Goal: Transaction & Acquisition: Purchase product/service

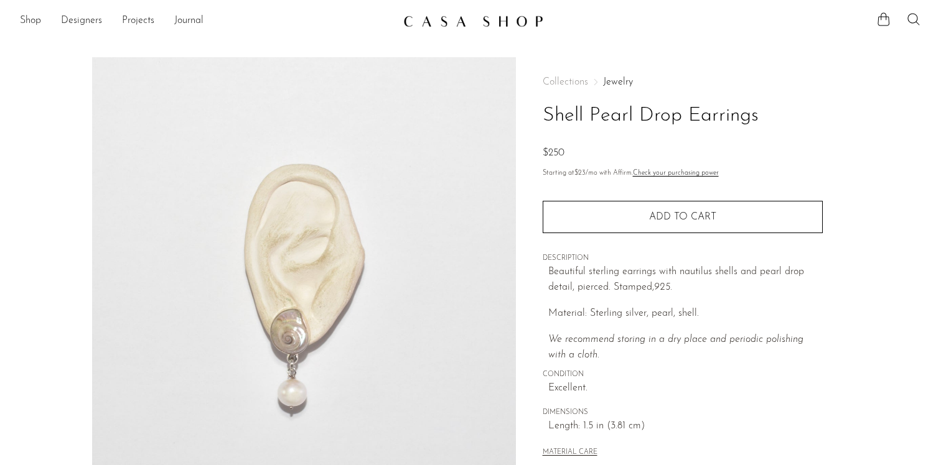
scroll to position [68, 0]
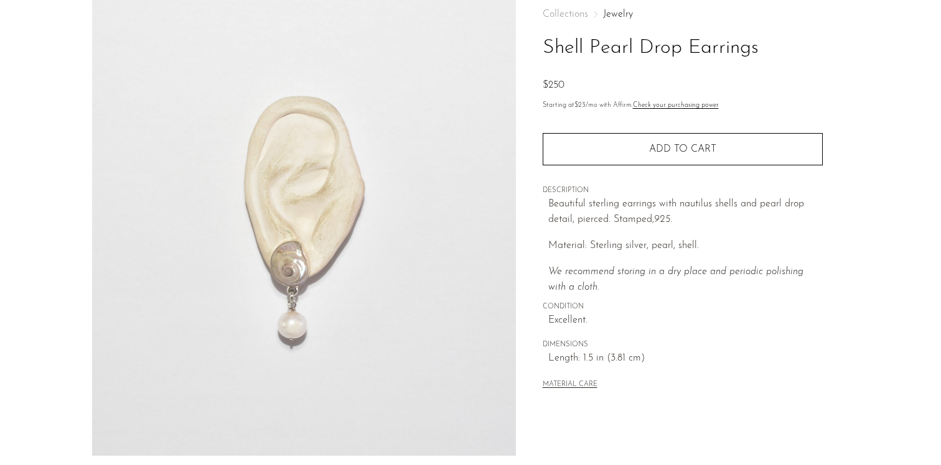
click at [293, 312] on img at bounding box center [304, 222] width 424 height 467
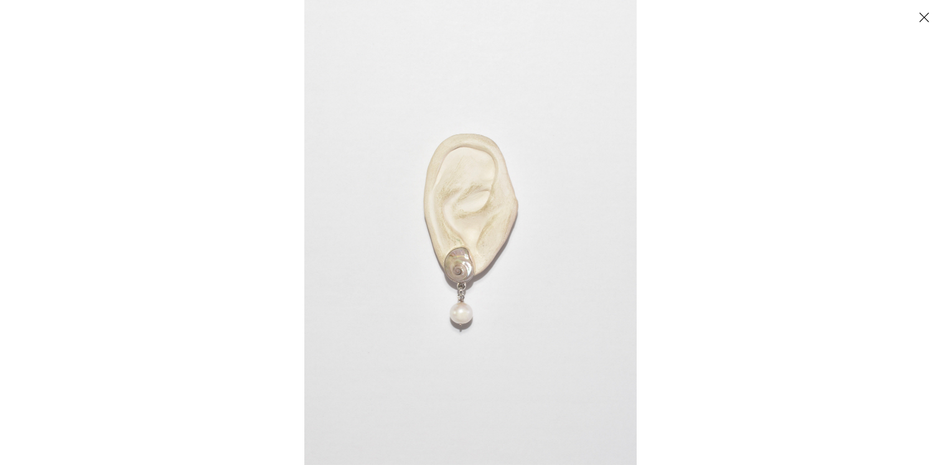
click at [448, 307] on img at bounding box center [470, 232] width 332 height 465
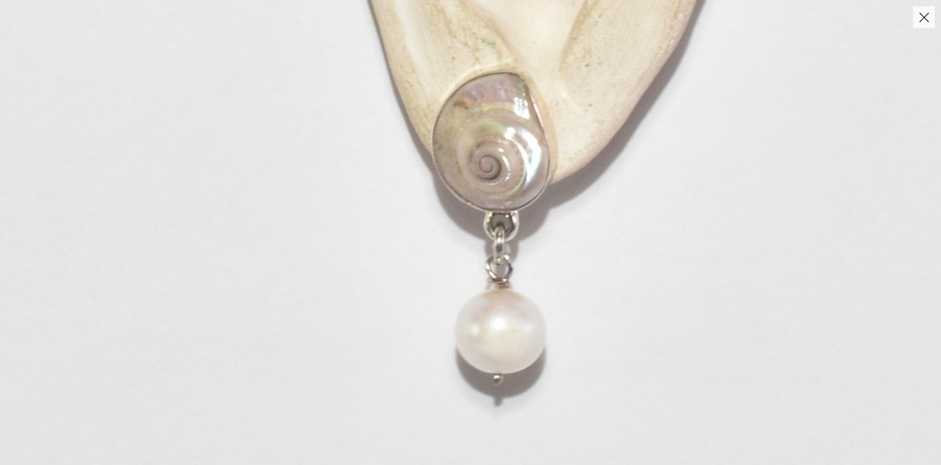
click at [448, 307] on img at bounding box center [536, 12] width 1315 height 1841
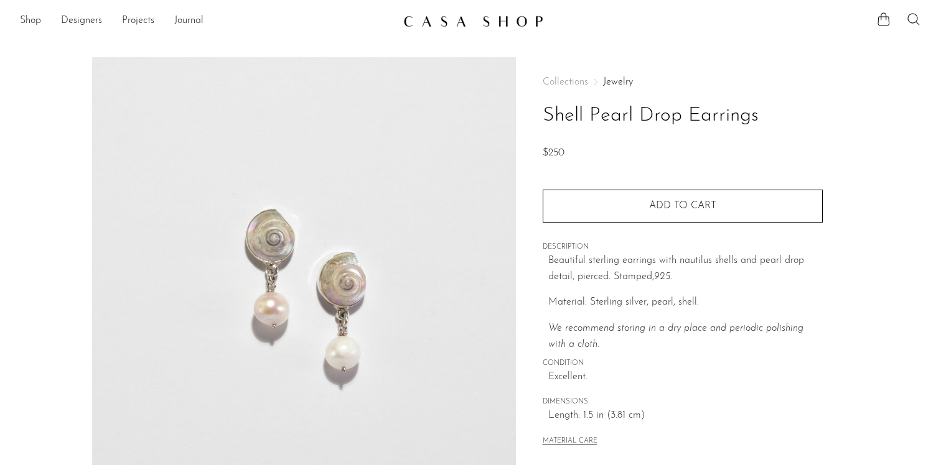
scroll to position [68, 0]
